Goal: Task Accomplishment & Management: Manage account settings

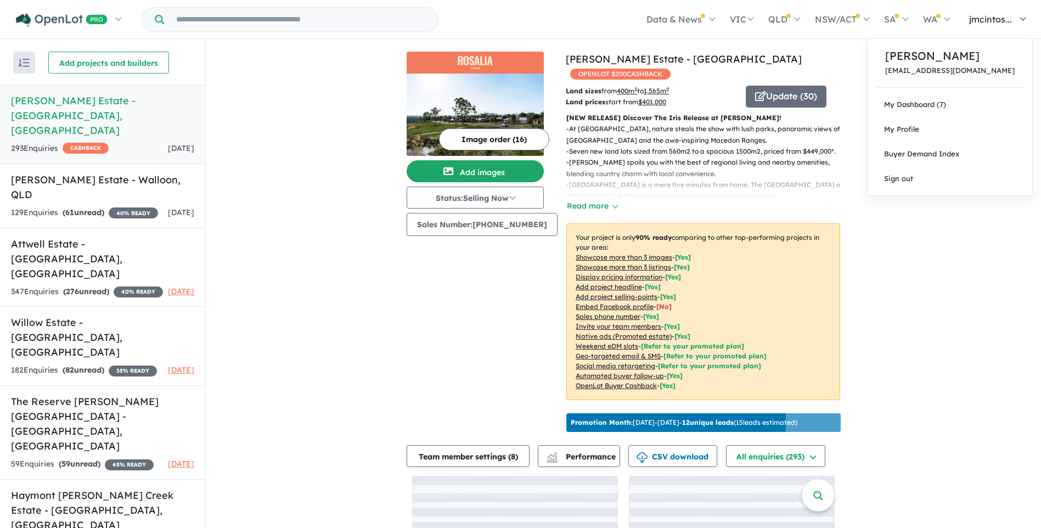
click at [986, 19] on span "jmcintos..." at bounding box center [990, 19] width 43 height 11
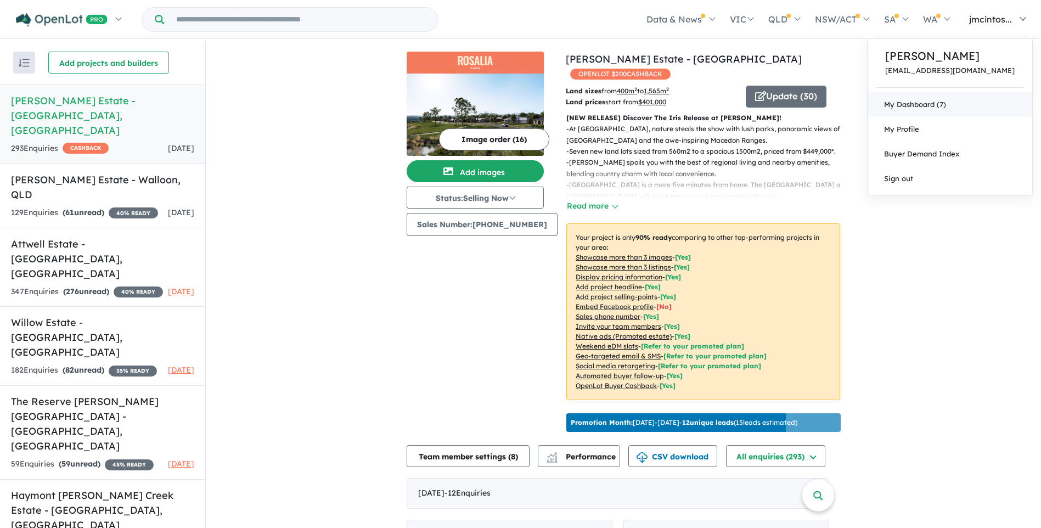
click at [947, 100] on link "My Dashboard (7)" at bounding box center [950, 104] width 165 height 25
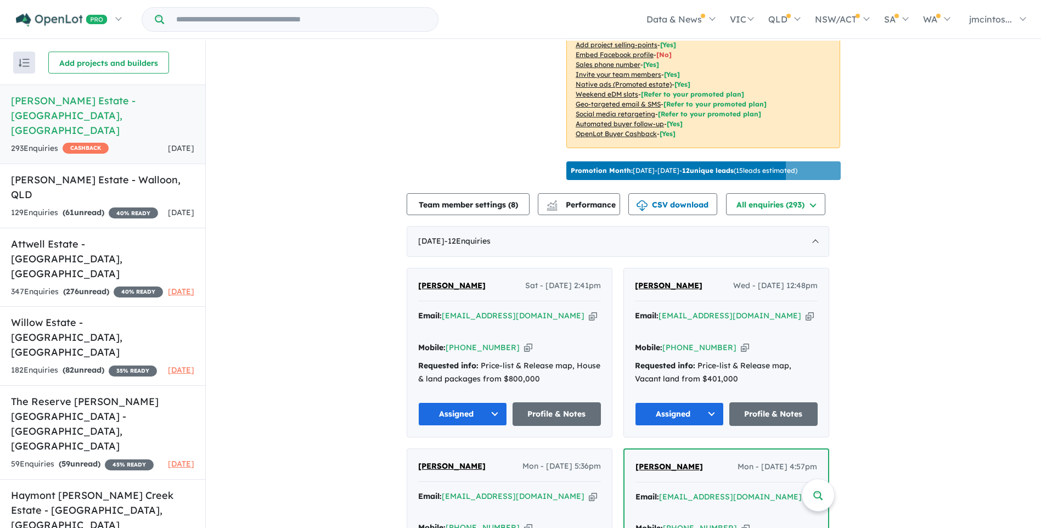
scroll to position [110, 0]
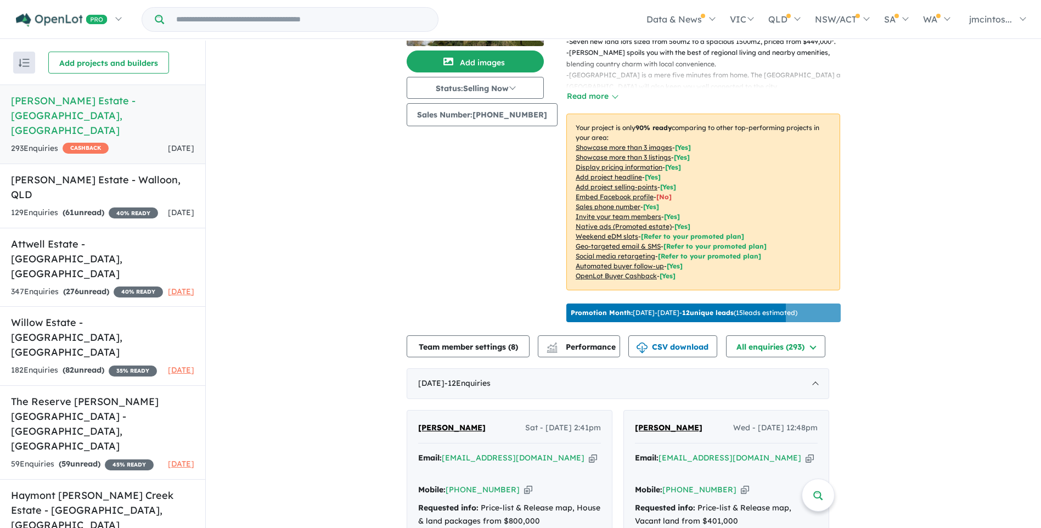
click at [631, 143] on u "Showcase more than 3 images" at bounding box center [624, 147] width 97 height 8
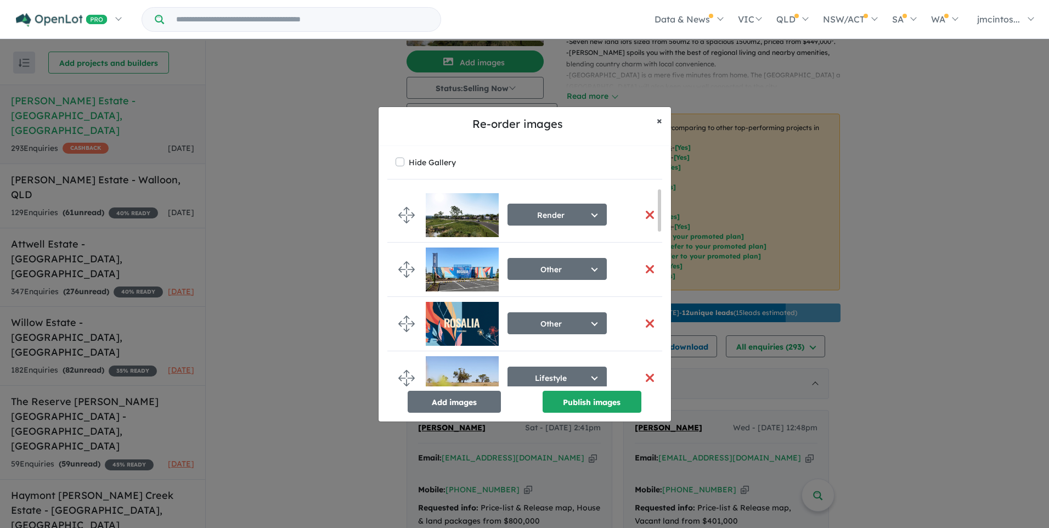
click at [660, 122] on span "×" at bounding box center [659, 120] width 5 height 13
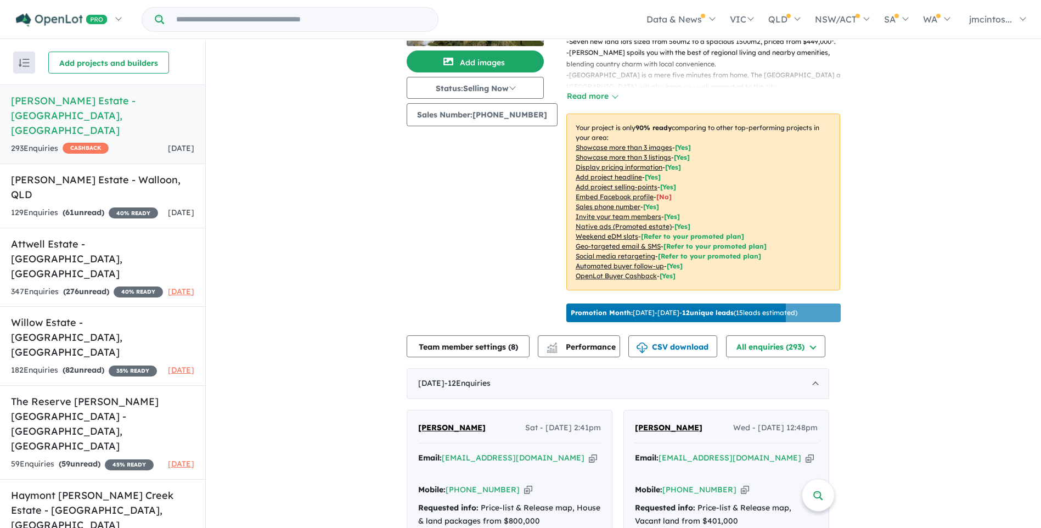
click at [646, 153] on u "Showcase more than 3 listings" at bounding box center [623, 157] width 95 height 8
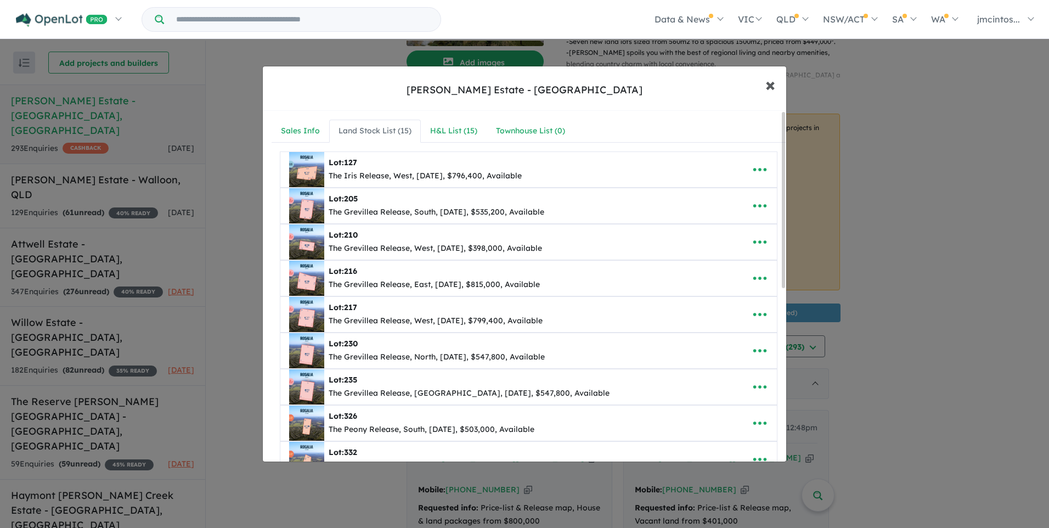
drag, startPoint x: 773, startPoint y: 86, endPoint x: 765, endPoint y: 88, distance: 7.5
click at [773, 86] on span "×" at bounding box center [770, 84] width 10 height 24
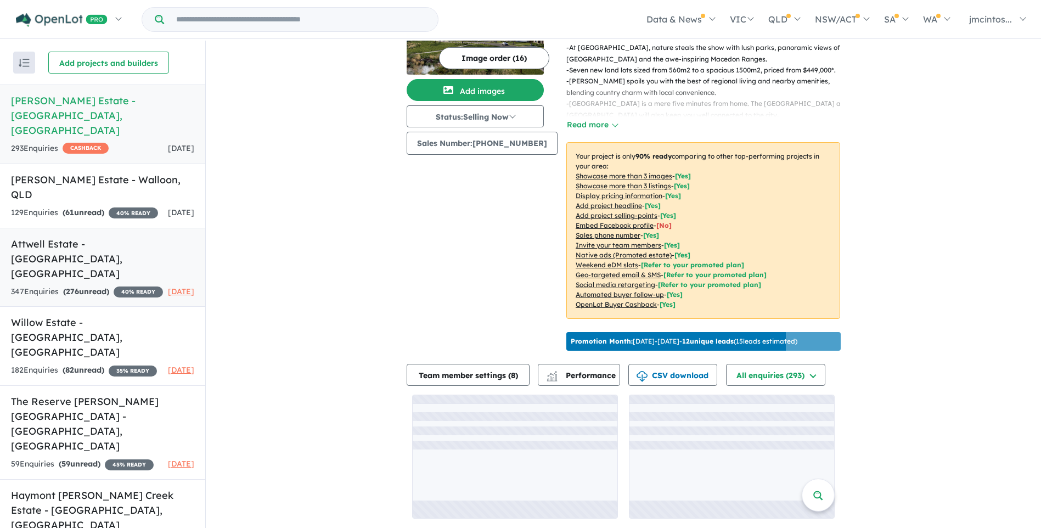
scroll to position [76, 0]
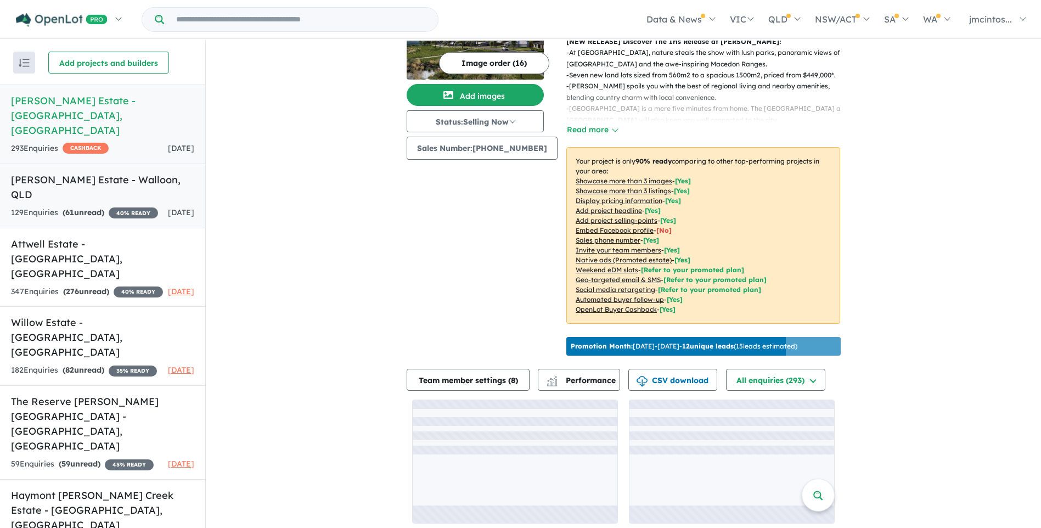
click at [108, 206] on div "129 Enquir ies ( 61 unread) 40 % READY" at bounding box center [84, 212] width 147 height 13
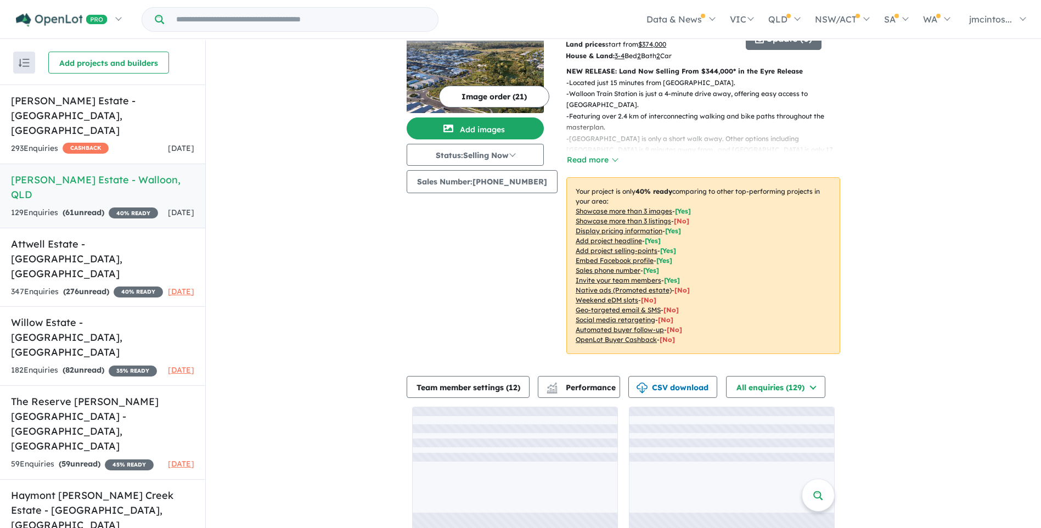
scroll to position [55, 0]
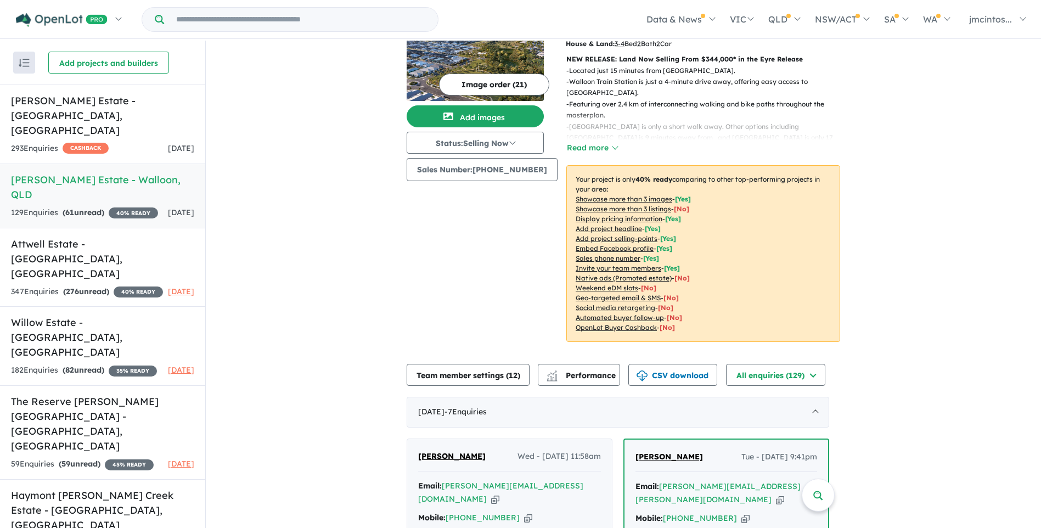
click at [650, 209] on u "Showcase more than 3 listings" at bounding box center [623, 209] width 95 height 8
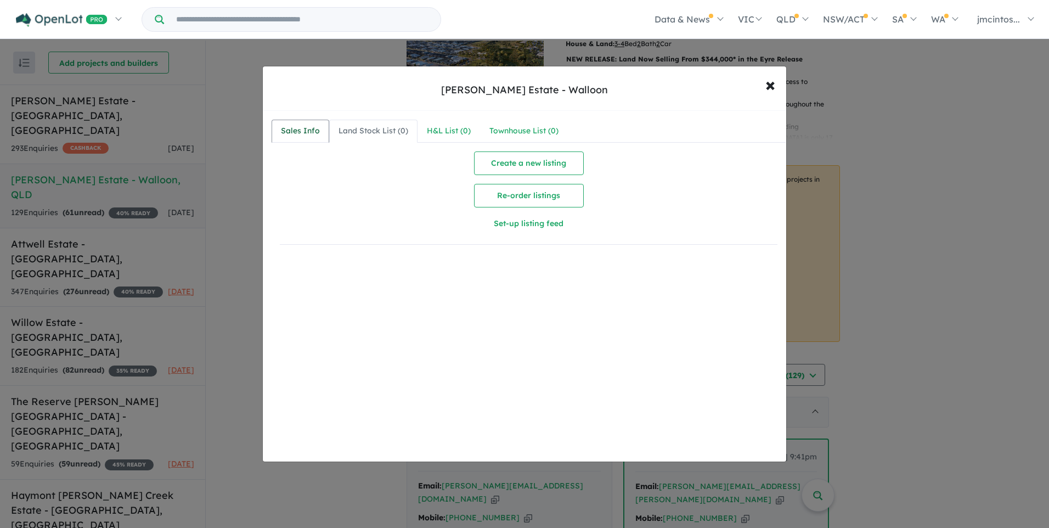
click at [277, 130] on link "Sales Info" at bounding box center [301, 131] width 58 height 23
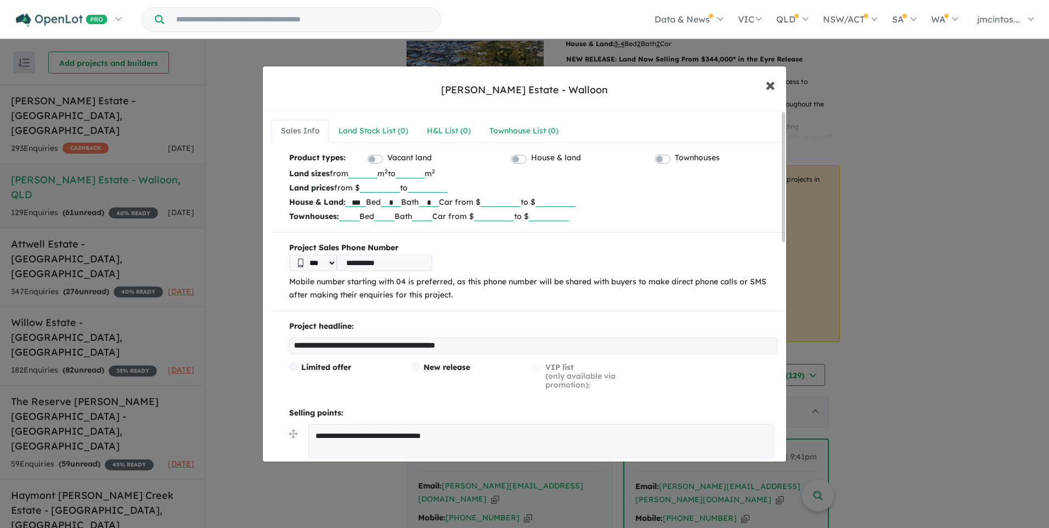
click at [772, 88] on span "×" at bounding box center [770, 84] width 10 height 24
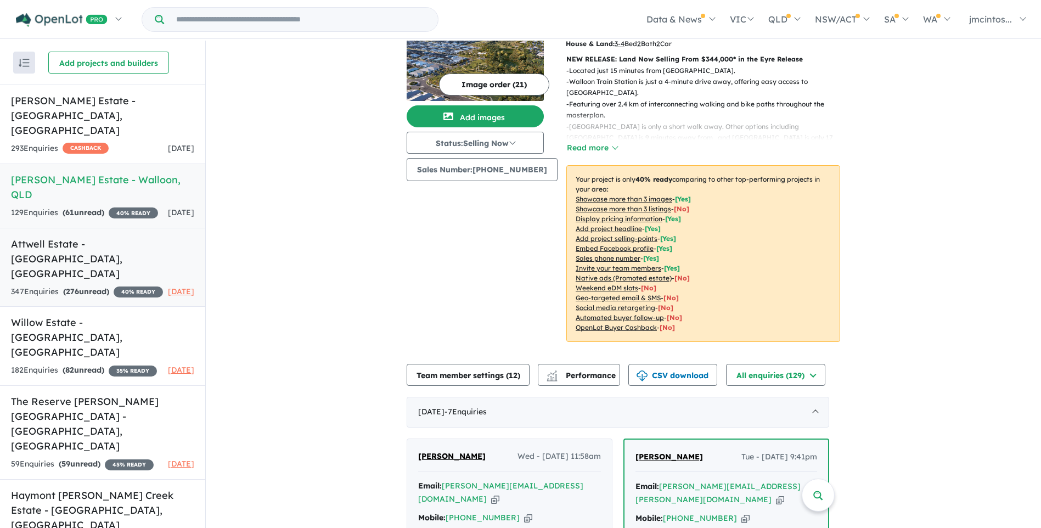
click at [108, 285] on div "347 Enquir ies ( 276 unread) 40 % READY" at bounding box center [87, 291] width 152 height 13
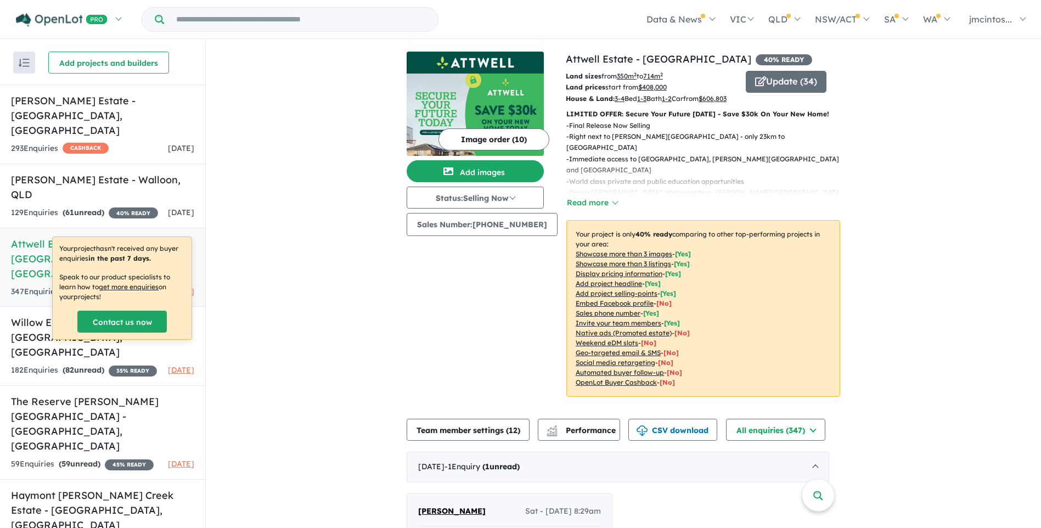
click at [654, 268] on u "Showcase more than 3 listings" at bounding box center [623, 264] width 95 height 8
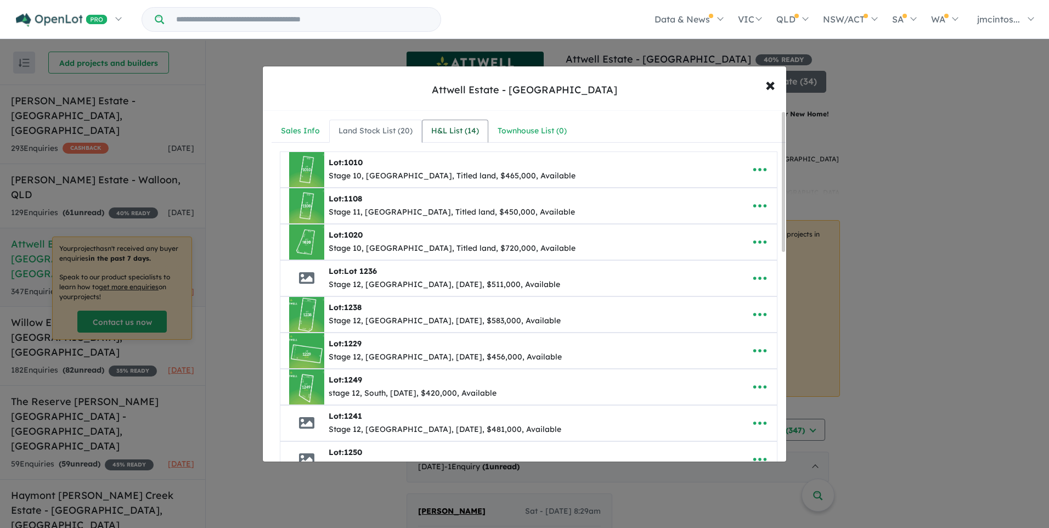
click at [461, 128] on div "H&L List ( 14 )" at bounding box center [455, 131] width 48 height 13
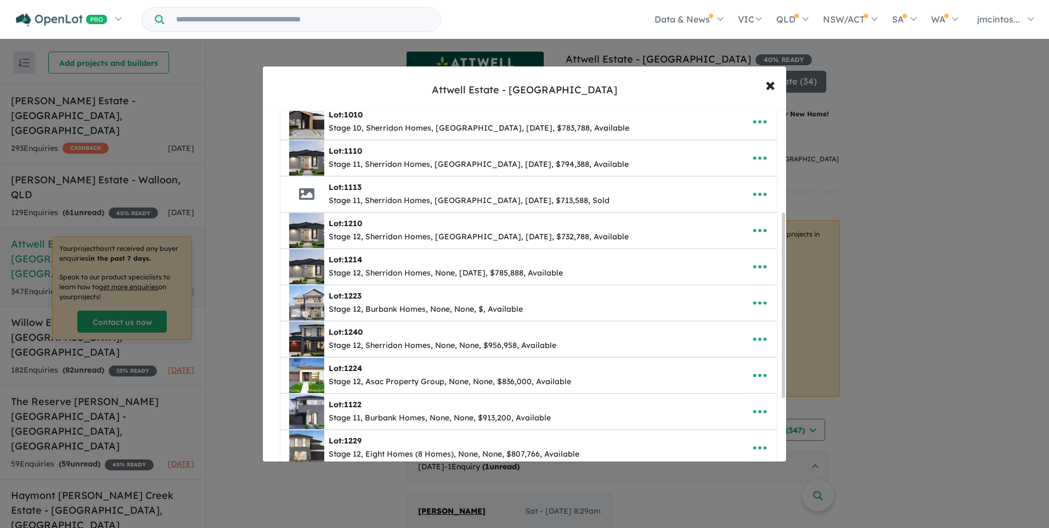
scroll to position [312, 0]
